Goal: Information Seeking & Learning: Learn about a topic

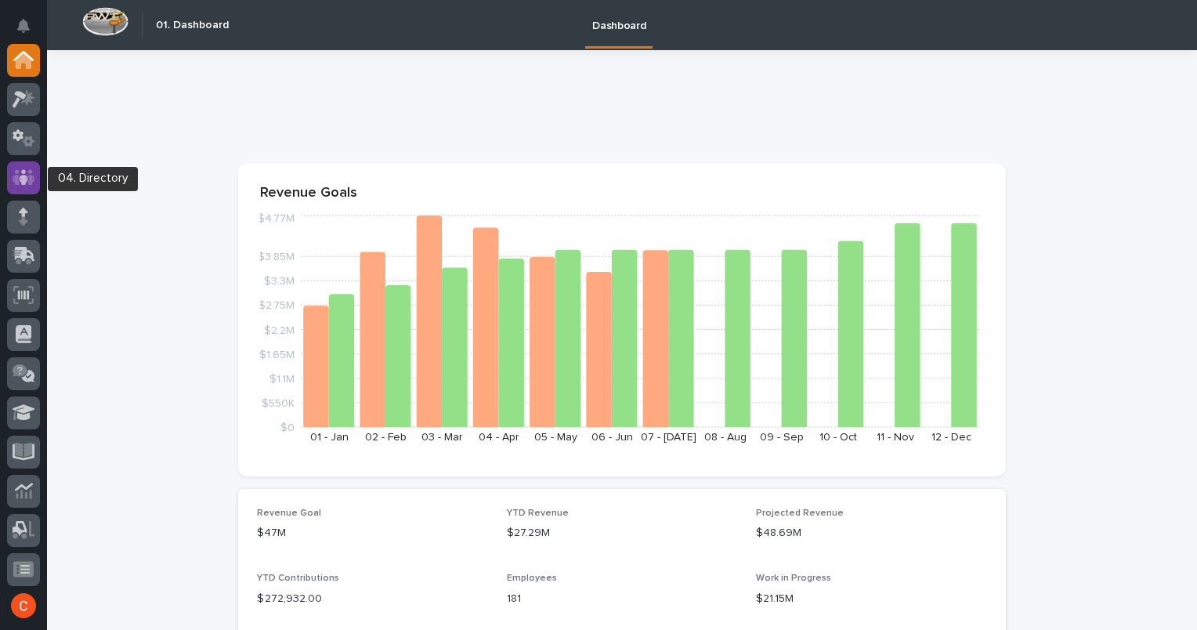
click at [27, 184] on icon at bounding box center [24, 177] width 23 height 18
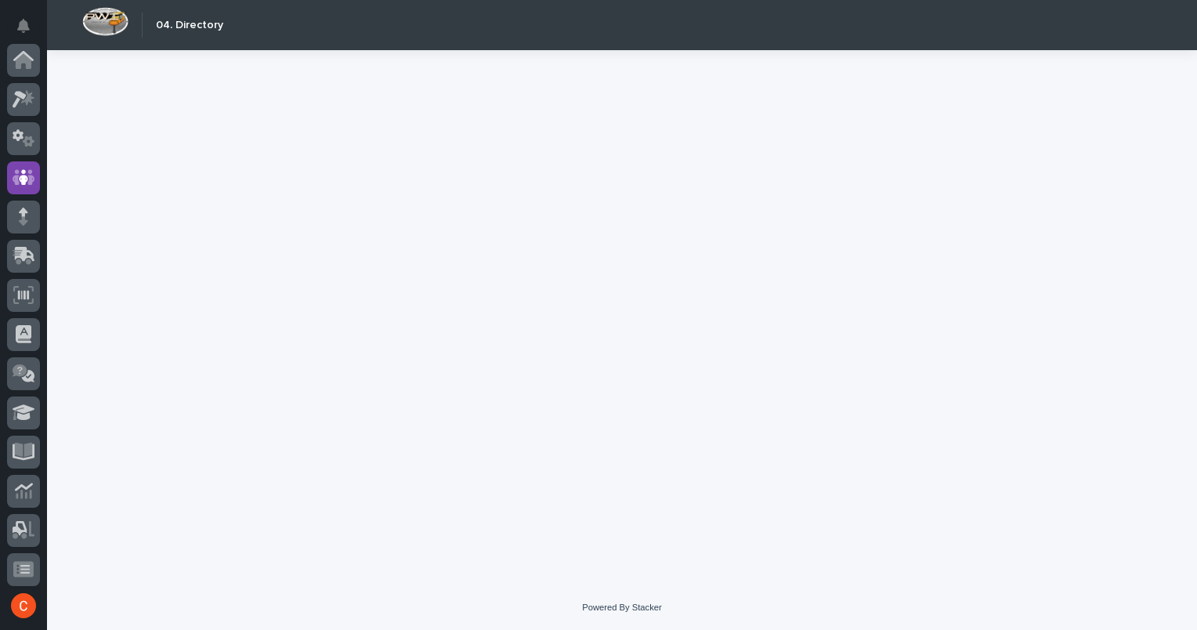
scroll to position [117, 0]
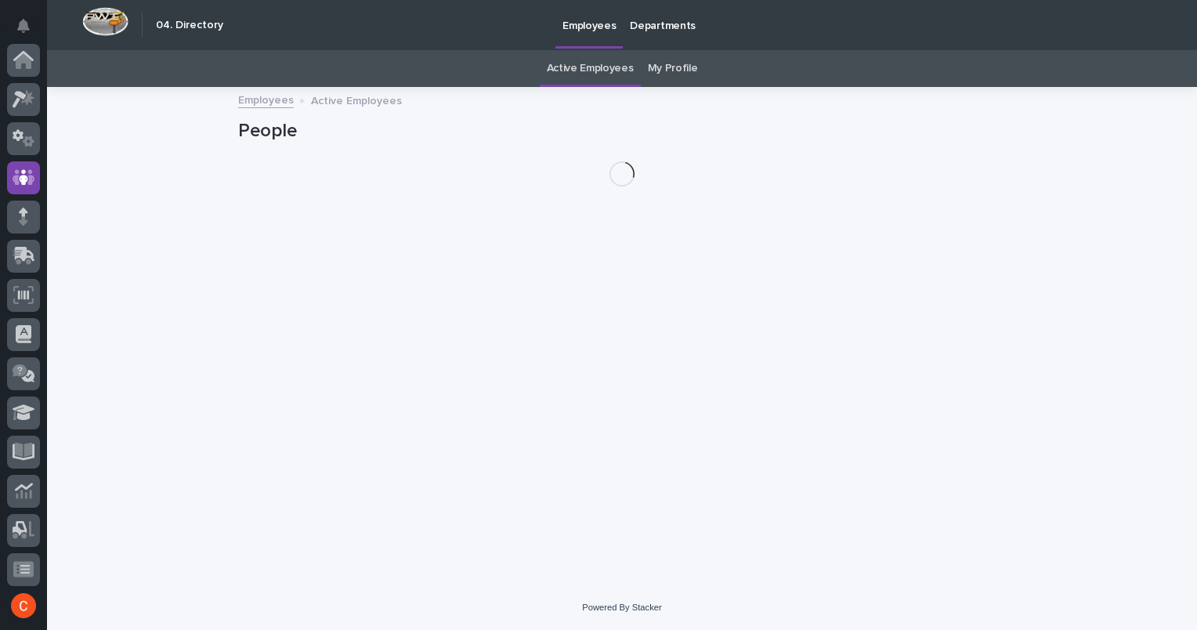
scroll to position [117, 0]
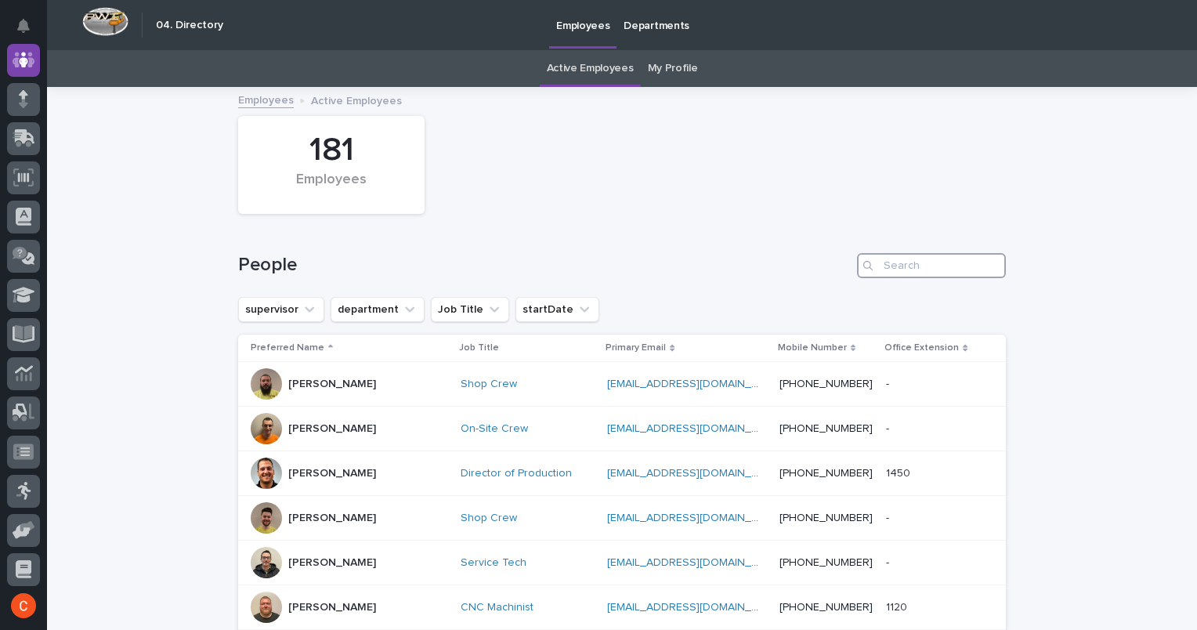
click at [879, 255] on input "Search" at bounding box center [931, 265] width 149 height 25
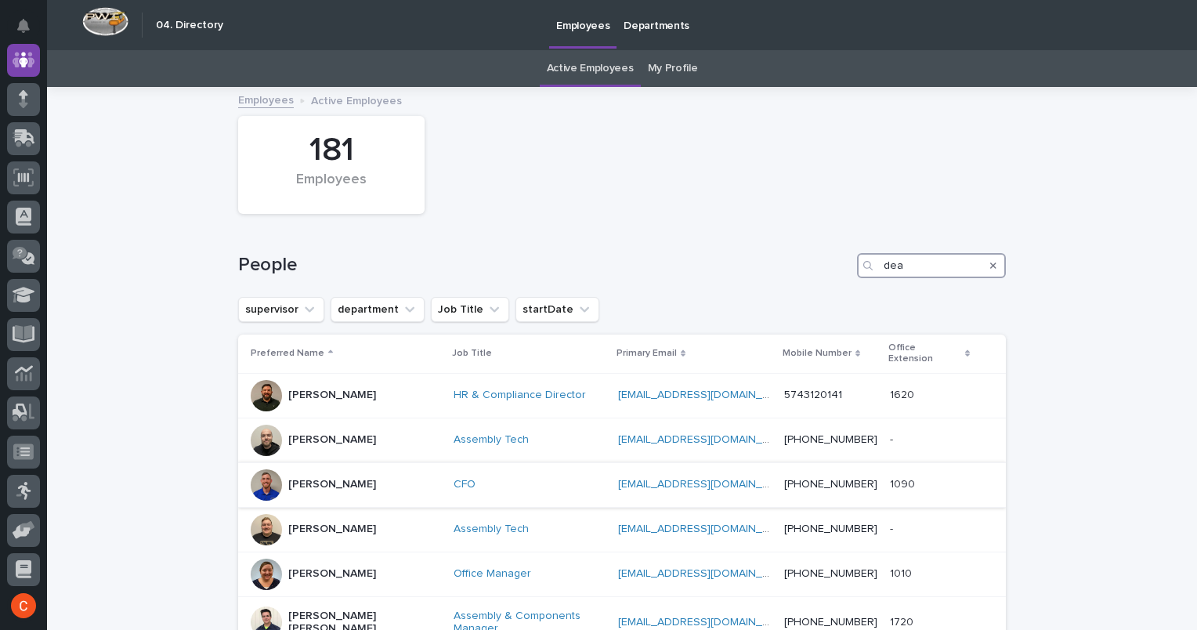
type input "dea"
click at [259, 480] on div at bounding box center [266, 484] width 31 height 31
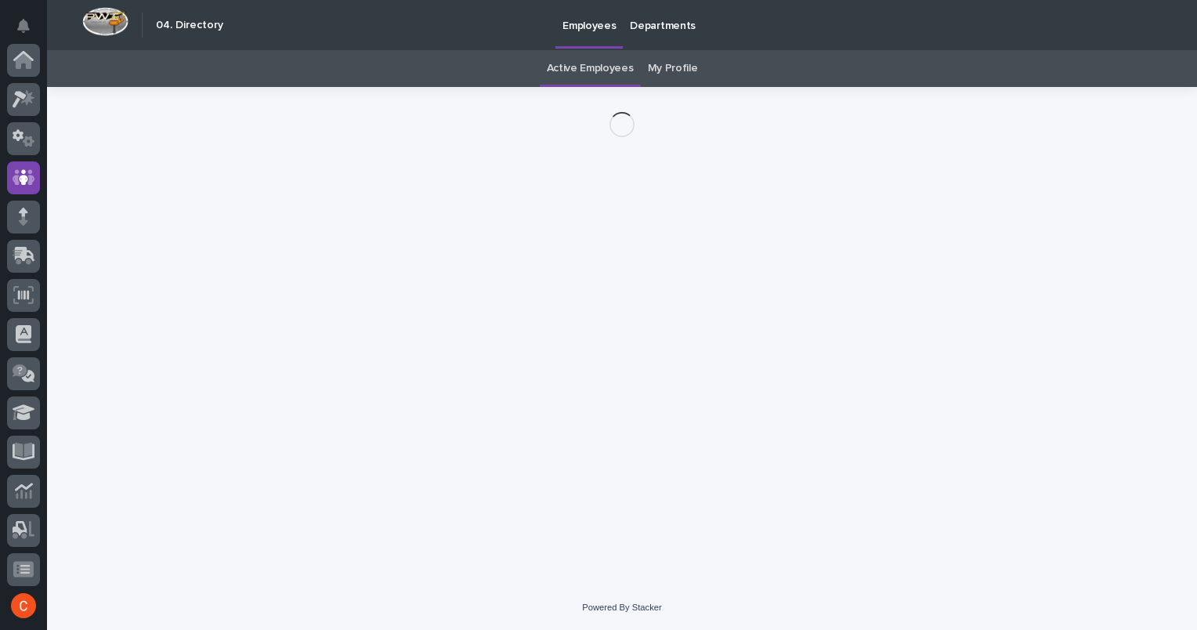
scroll to position [117, 0]
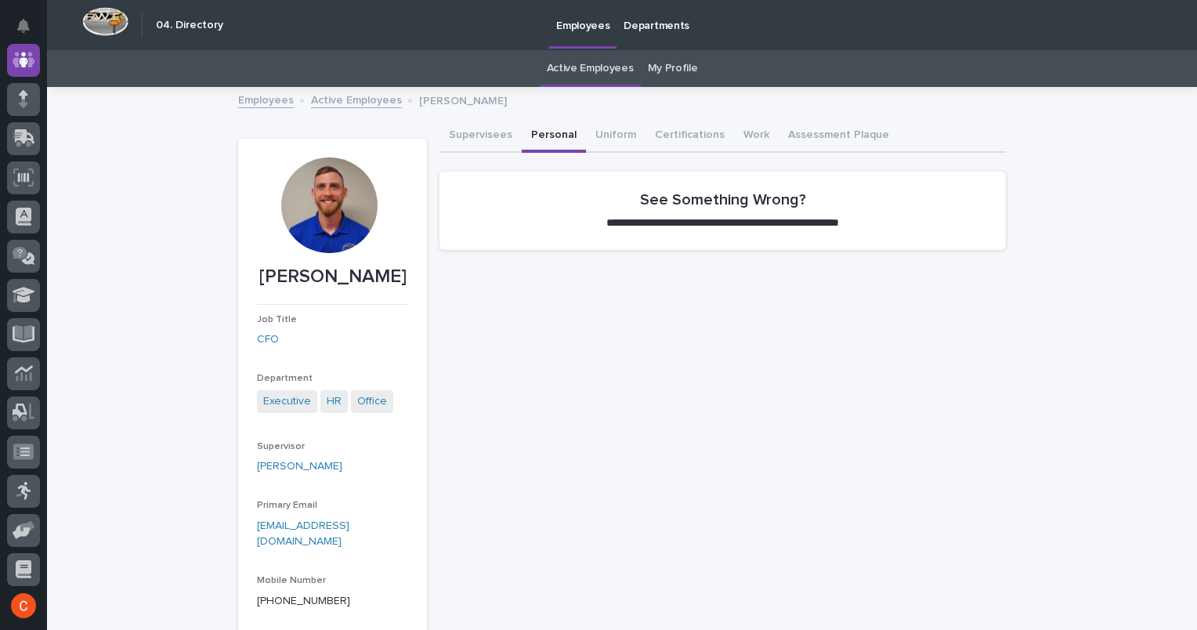
click at [544, 136] on button "Personal" at bounding box center [554, 136] width 64 height 33
click at [22, 58] on icon at bounding box center [23, 60] width 9 height 16
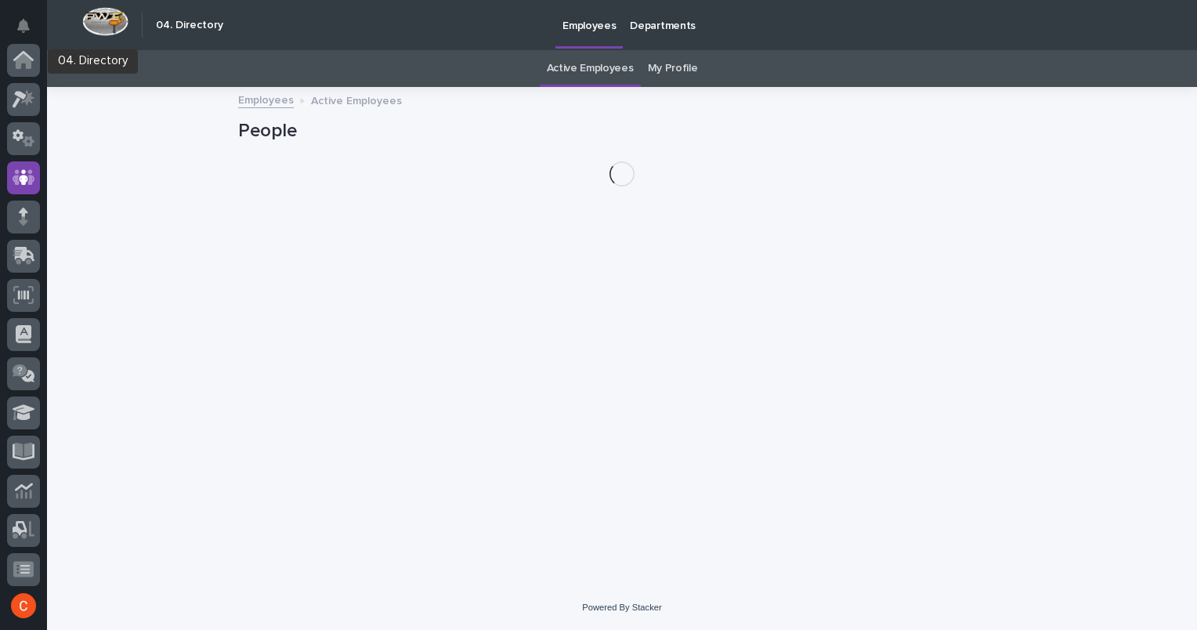
scroll to position [117, 0]
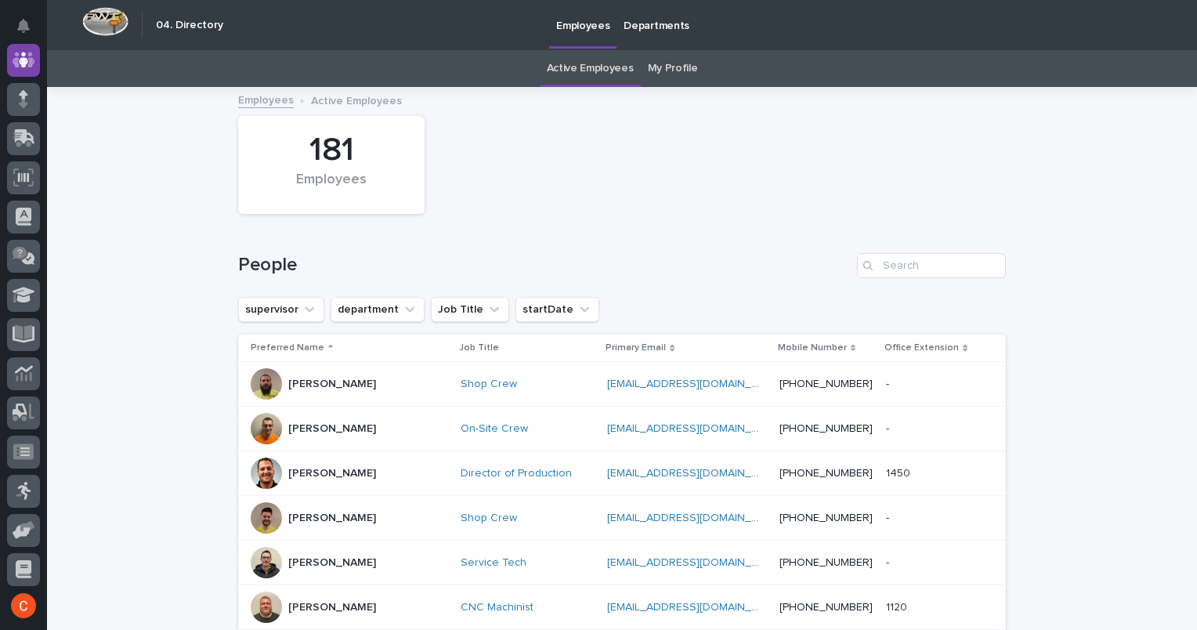
click at [666, 69] on link "My Profile" at bounding box center [673, 68] width 50 height 37
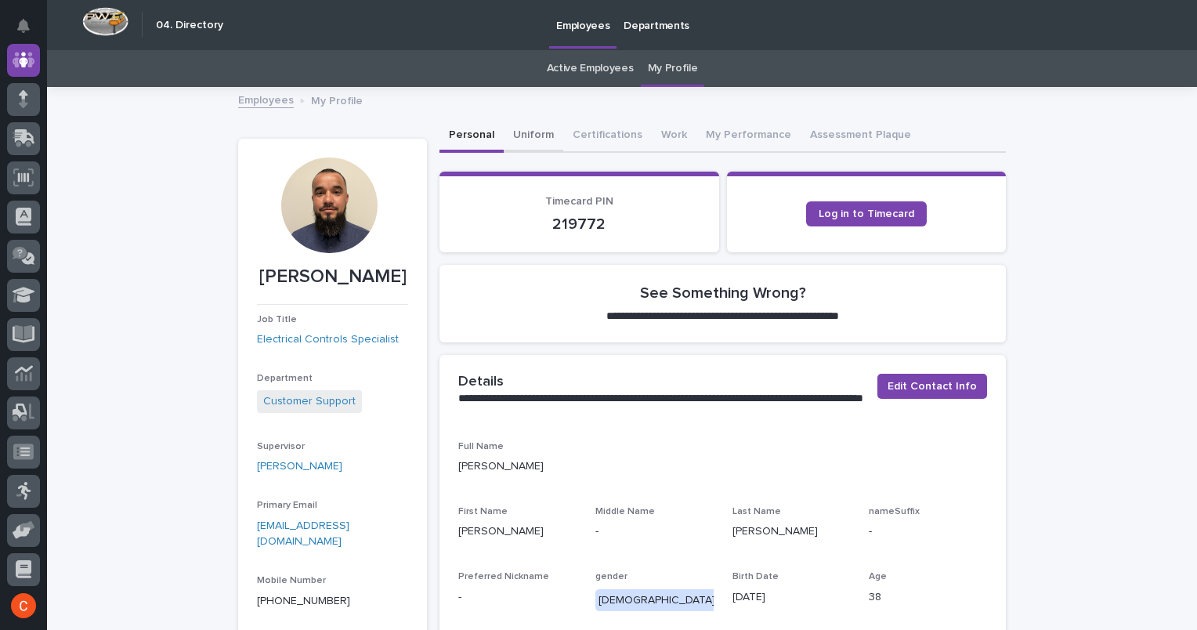
click at [522, 133] on button "Uniform" at bounding box center [534, 136] width 60 height 33
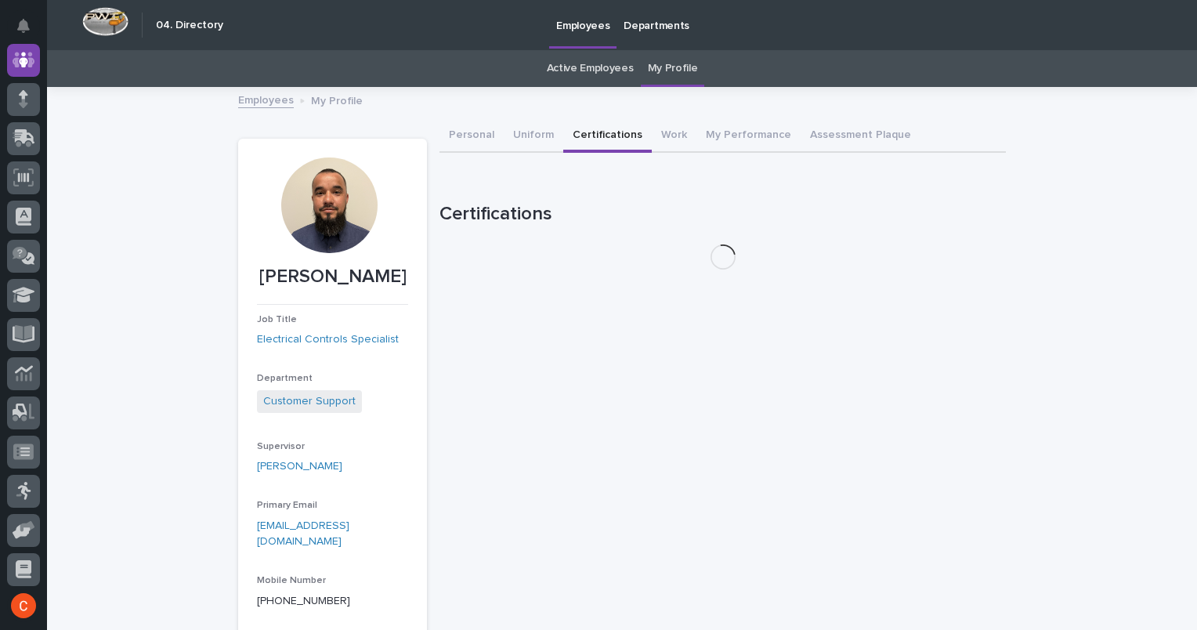
click at [607, 138] on button "Certifications" at bounding box center [607, 136] width 89 height 33
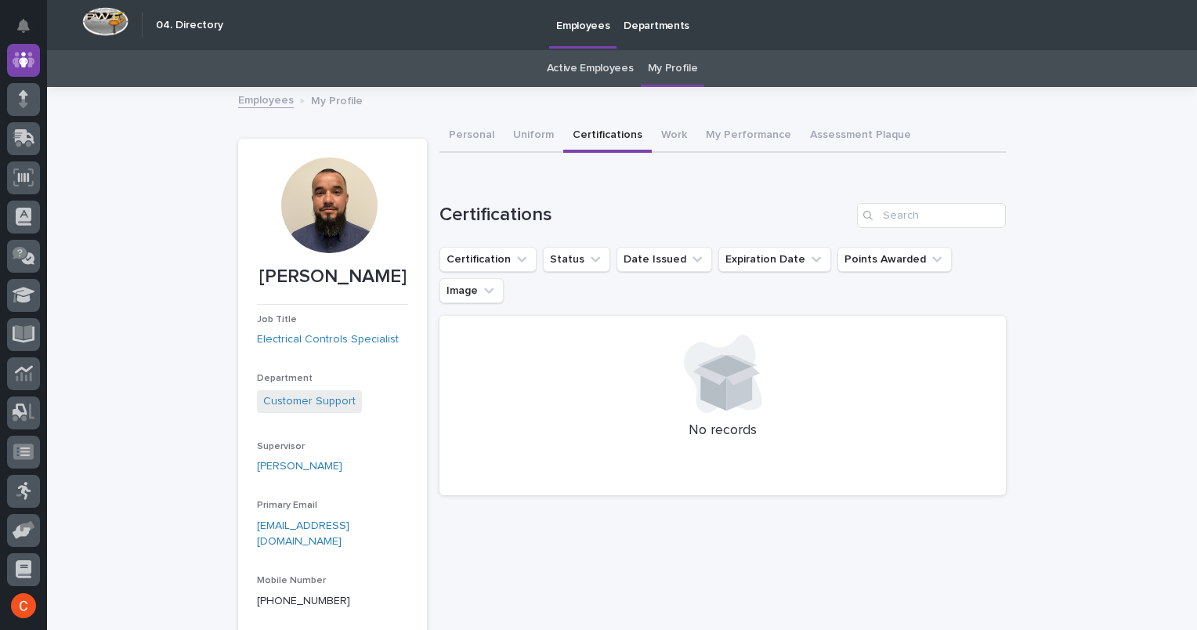
click at [672, 67] on link "My Profile" at bounding box center [673, 68] width 50 height 37
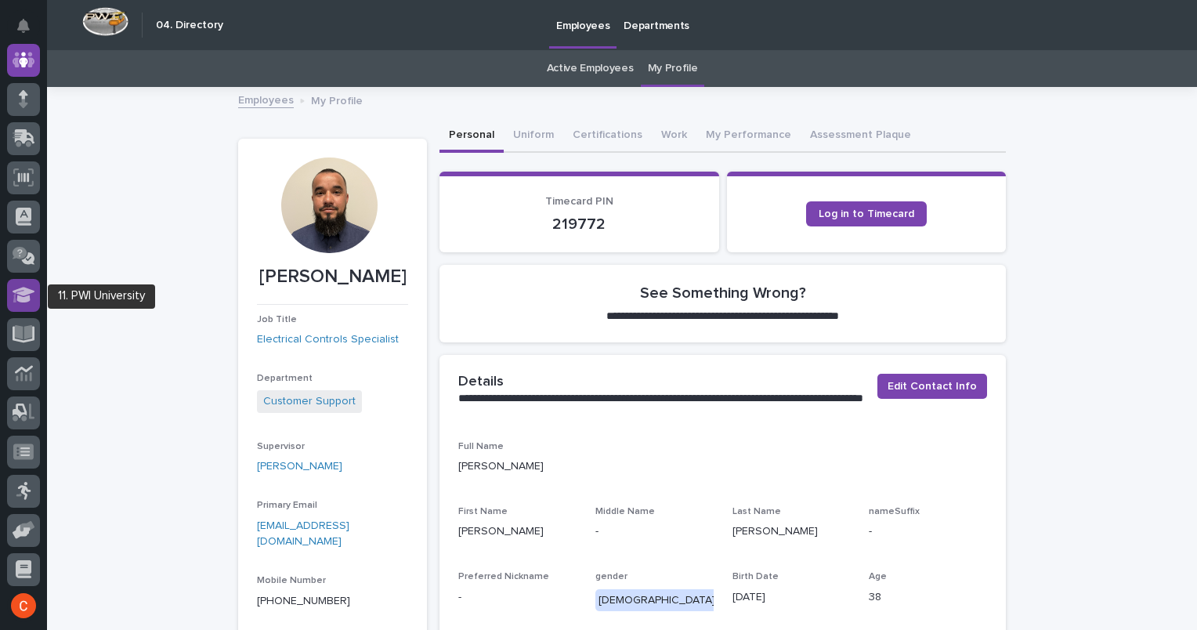
click at [25, 294] on icon at bounding box center [24, 295] width 23 height 16
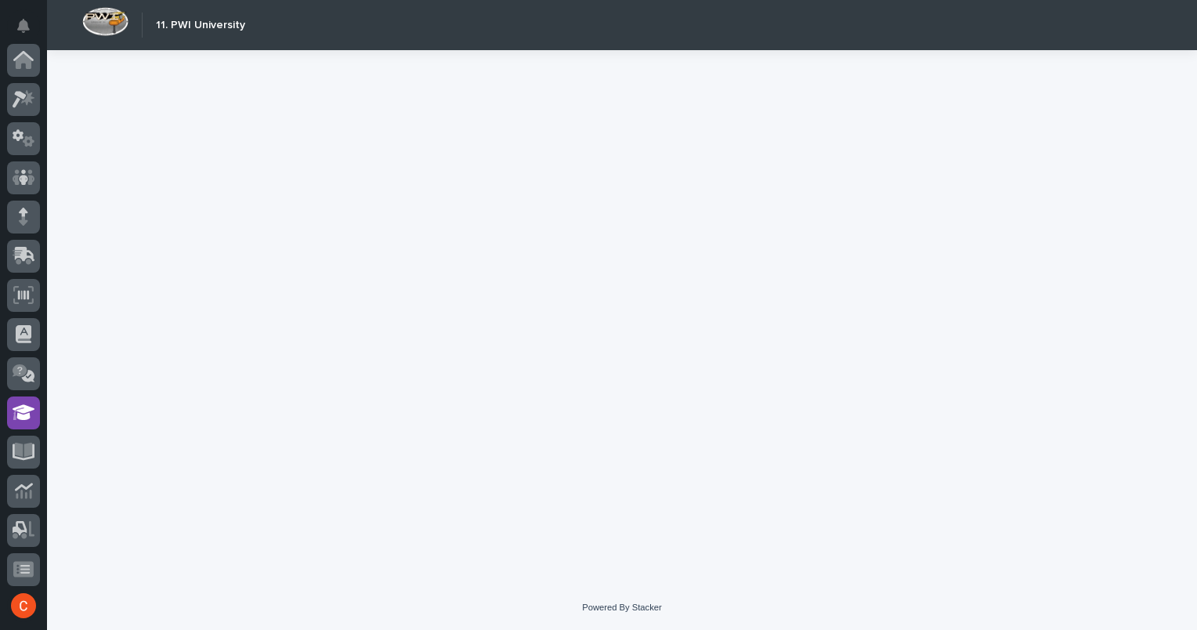
scroll to position [199, 0]
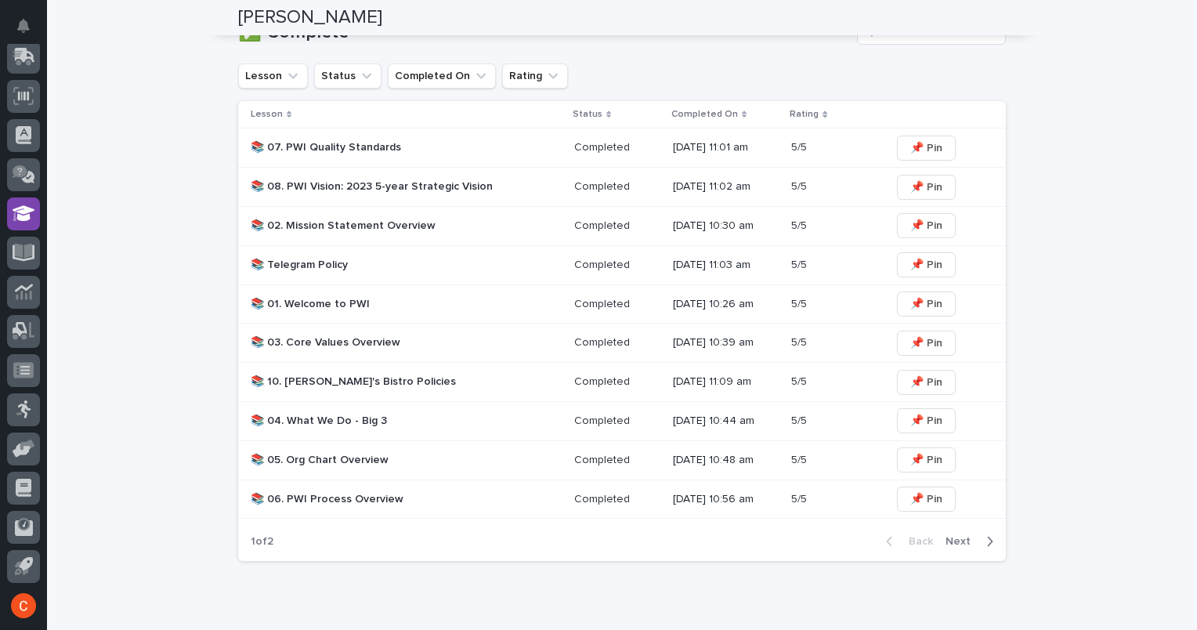
scroll to position [807, 0]
click at [959, 541] on span "Next" at bounding box center [962, 542] width 34 height 11
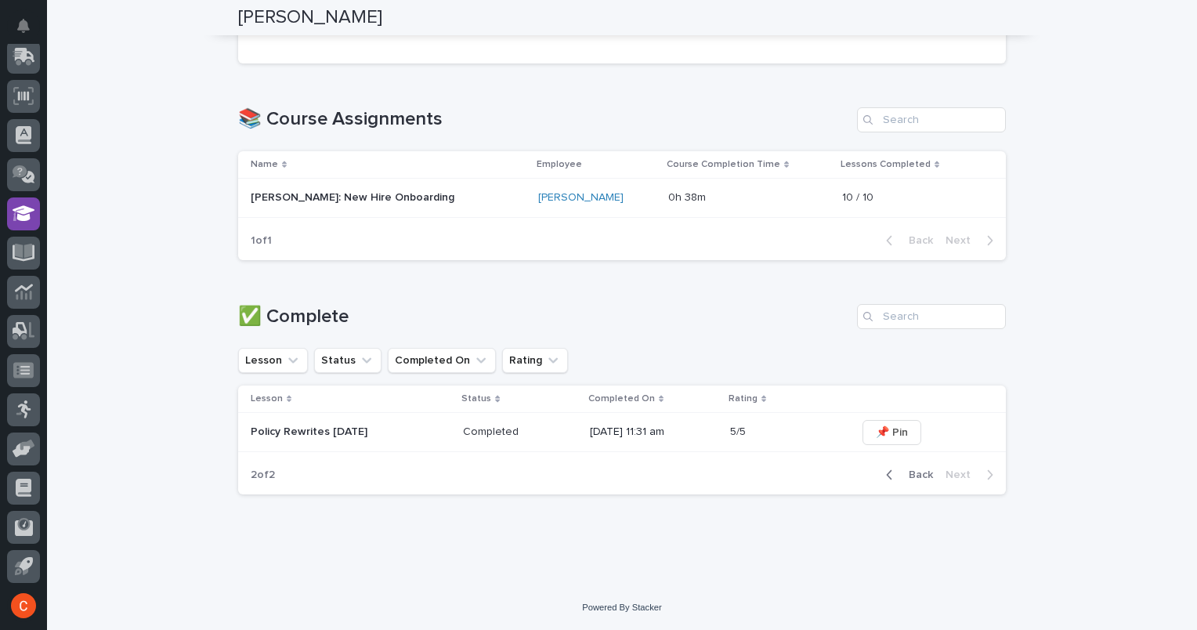
scroll to position [522, 0]
click at [316, 428] on p "Policy Rewrites [DATE]" at bounding box center [351, 432] width 200 height 13
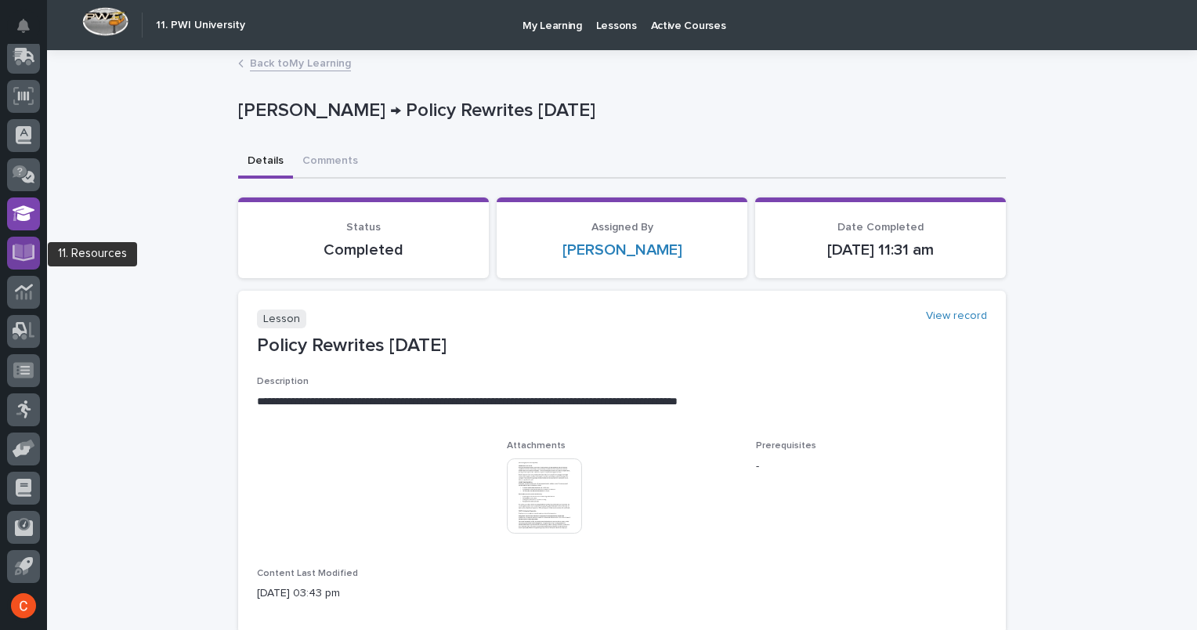
click at [21, 244] on icon at bounding box center [24, 253] width 23 height 18
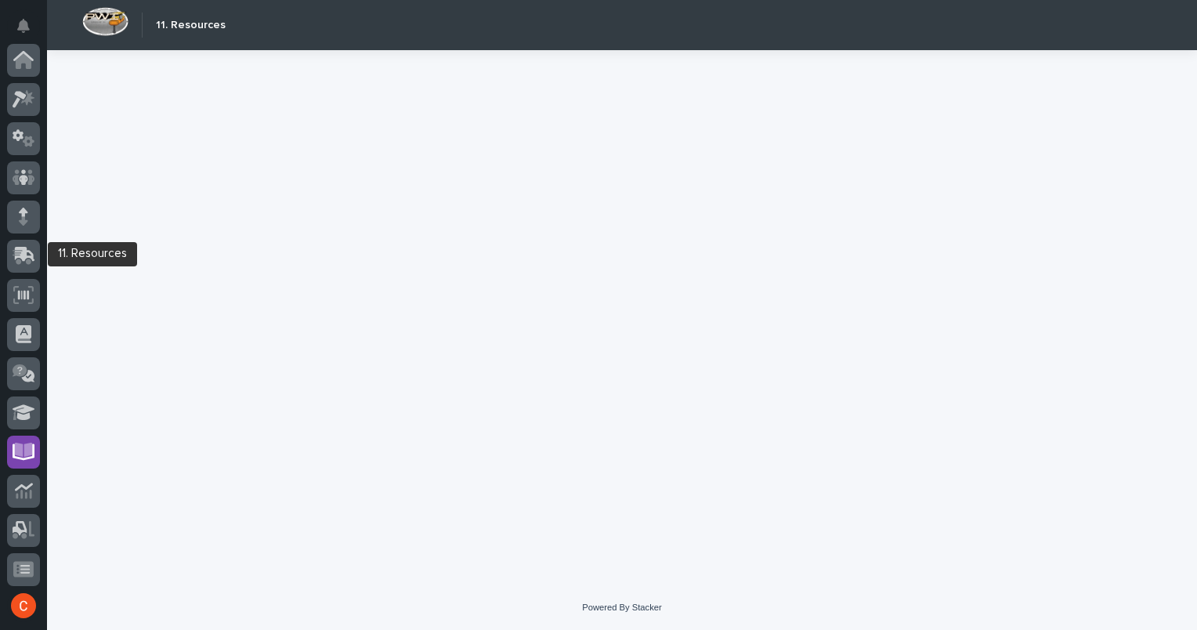
scroll to position [199, 0]
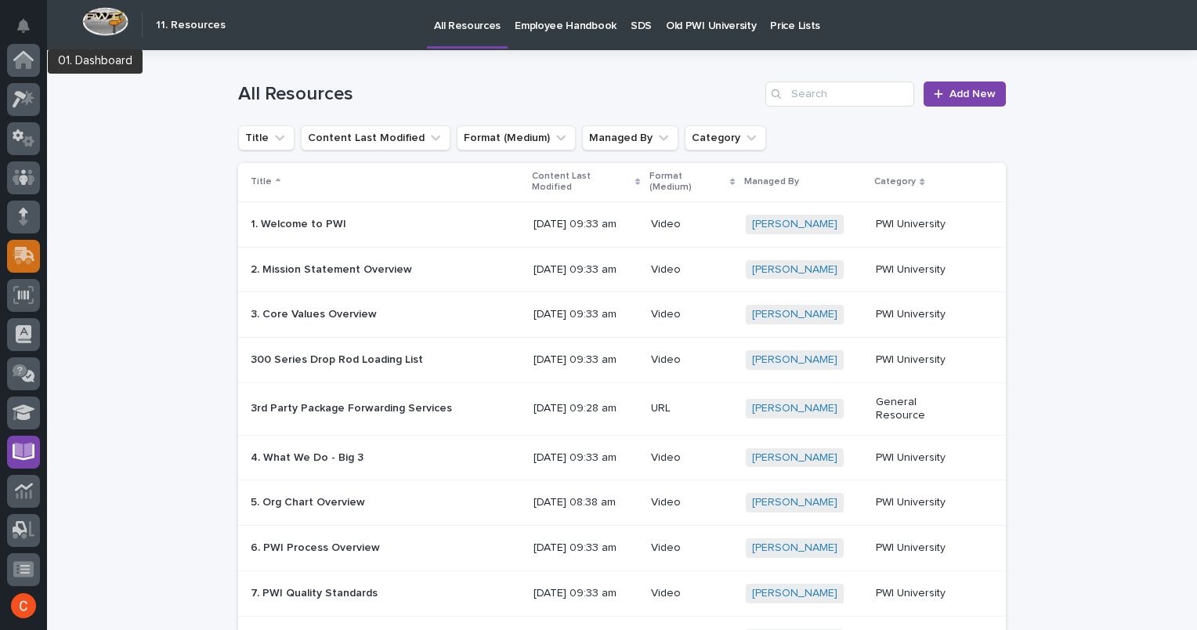
click at [21, 60] on icon at bounding box center [24, 61] width 16 height 16
